Goal: Task Accomplishment & Management: Manage account settings

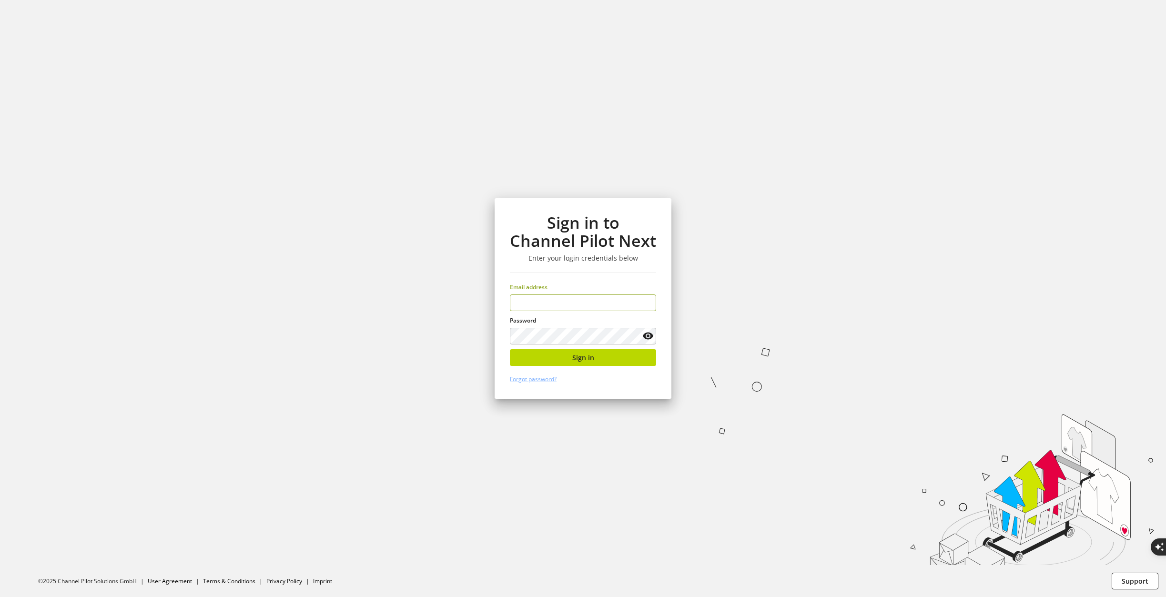
click at [587, 306] on input "email" at bounding box center [583, 302] width 146 height 17
click at [587, 302] on input "email" at bounding box center [583, 302] width 146 height 17
click at [580, 304] on input "email" at bounding box center [583, 302] width 146 height 17
type input "**********"
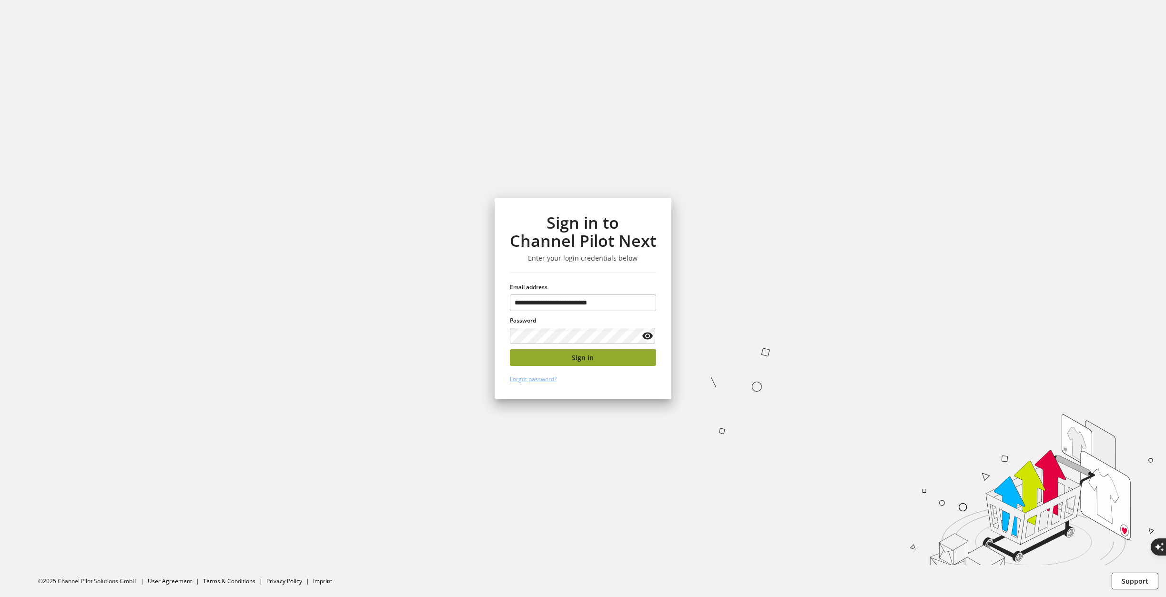
click at [566, 349] on button "Sign in" at bounding box center [583, 357] width 146 height 17
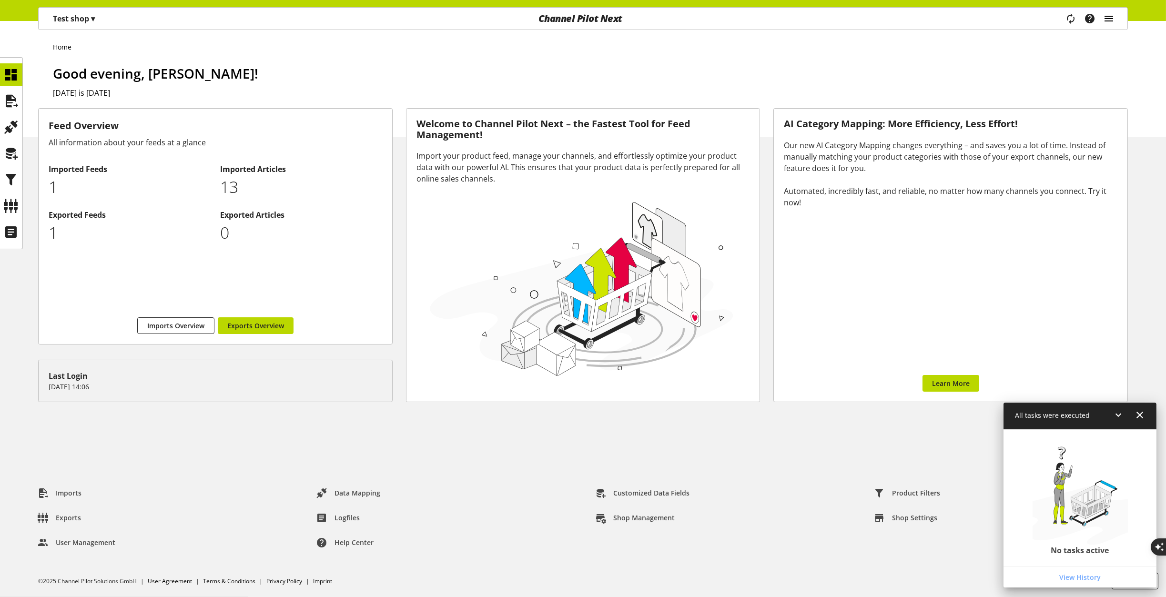
click at [1111, 19] on icon "main navigation" at bounding box center [1108, 18] width 11 height 17
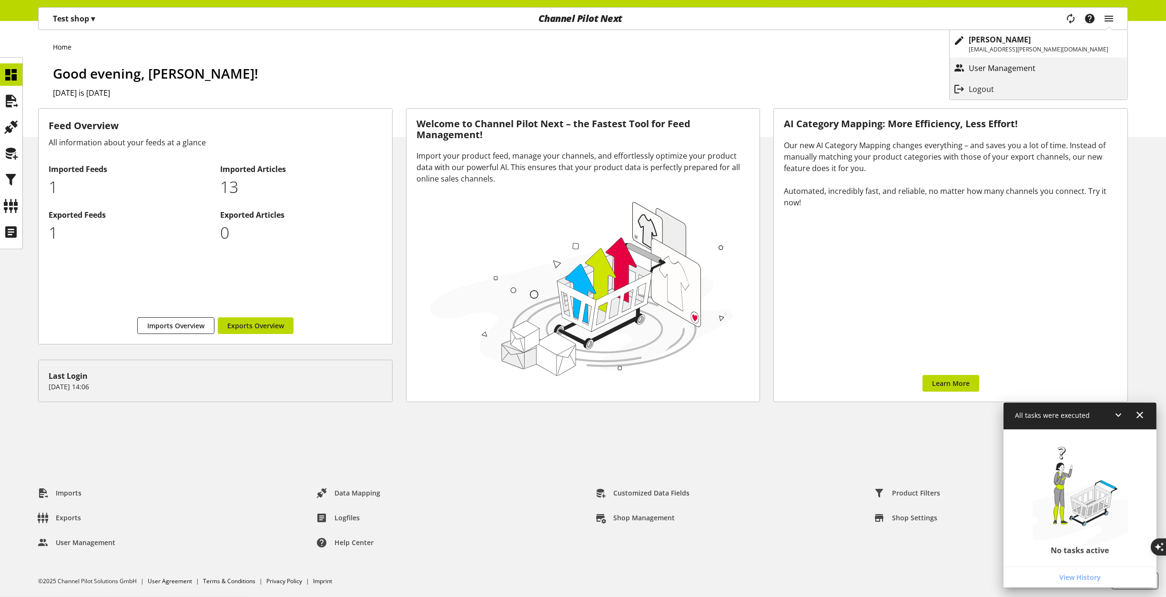
click at [1055, 65] on p "User Management" at bounding box center [1012, 67] width 86 height 11
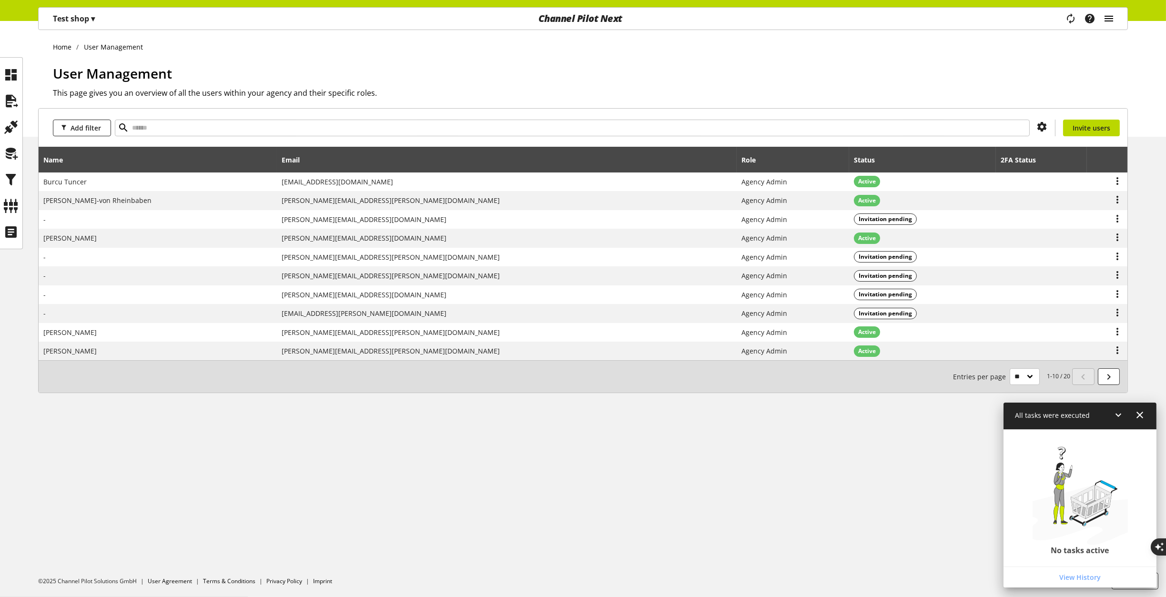
click at [1111, 19] on icon "main navigation" at bounding box center [1108, 18] width 11 height 17
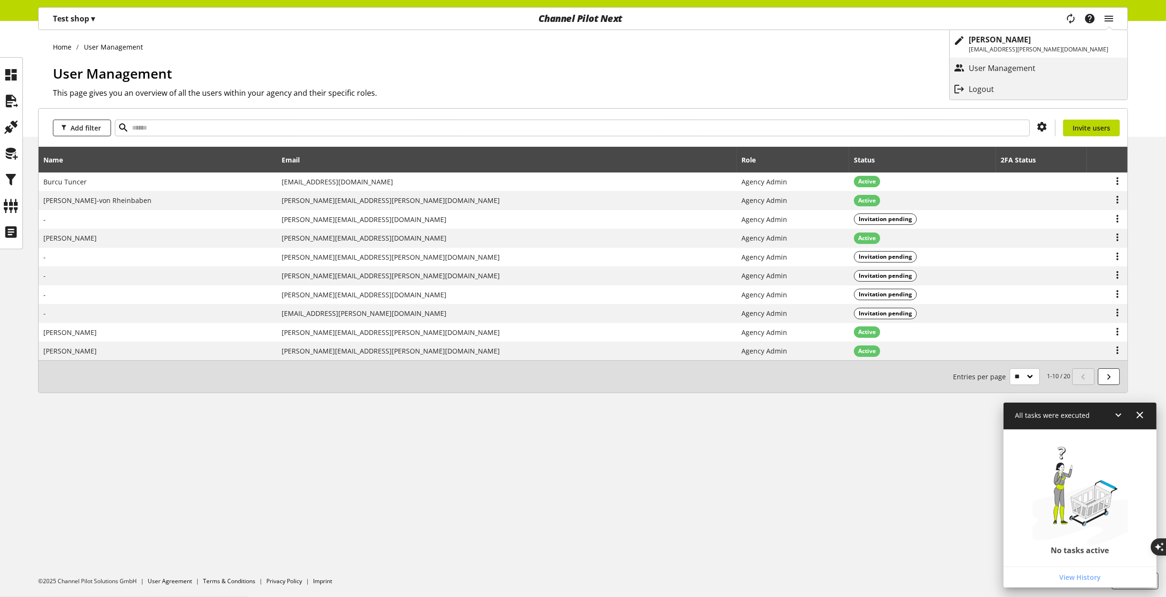
click at [953, 66] on h1 "User Management" at bounding box center [590, 73] width 1075 height 20
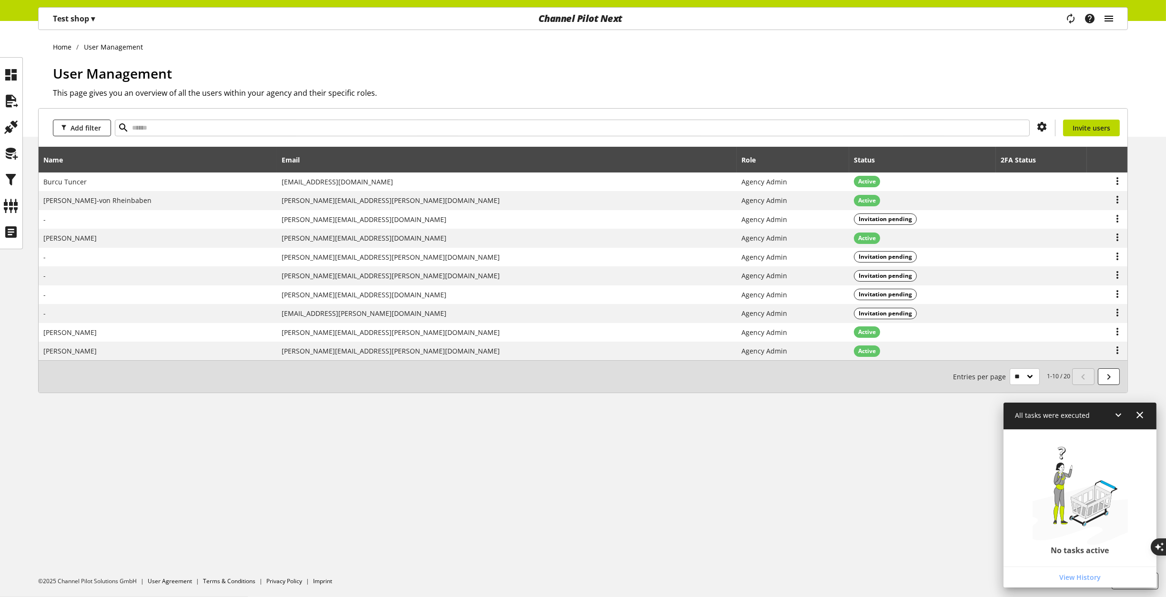
click at [1109, 20] on icon "main navigation" at bounding box center [1108, 18] width 11 height 17
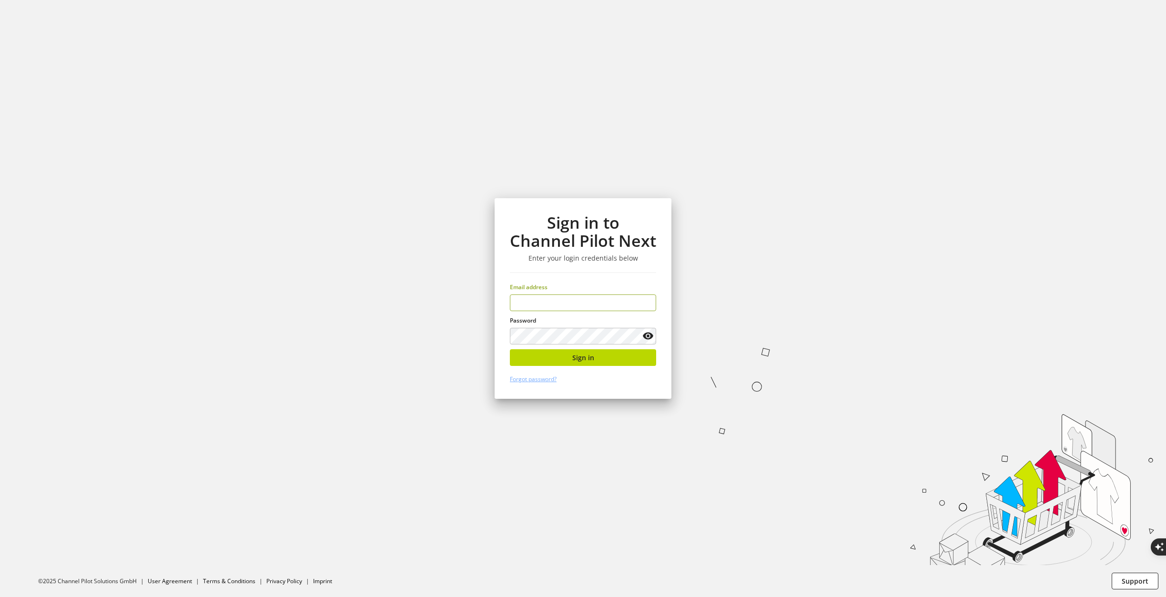
click at [608, 302] on input "email" at bounding box center [583, 302] width 146 height 17
